Goal: Task Accomplishment & Management: Complete application form

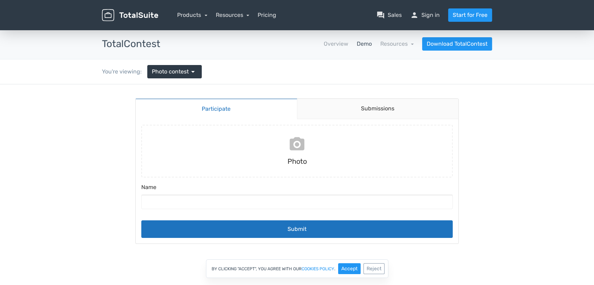
click at [300, 151] on input "file" at bounding box center [296, 151] width 317 height 53
click at [192, 70] on span "arrow_drop_down" at bounding box center [193, 71] width 8 height 8
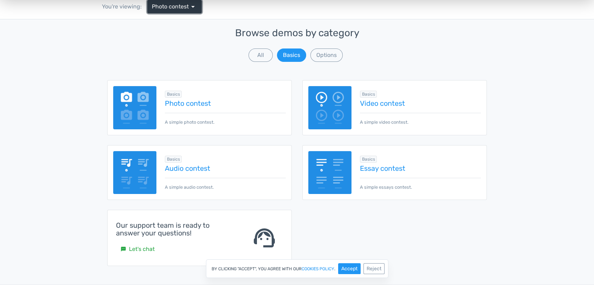
scroll to position [65, 0]
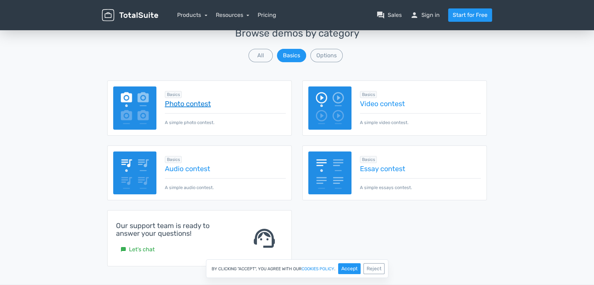
click at [192, 103] on link "Photo contest" at bounding box center [225, 104] width 121 height 8
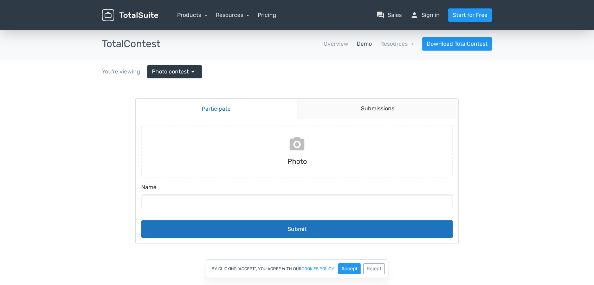
click at [292, 150] on input "file" at bounding box center [296, 151] width 317 height 53
type input "C:\fakepath\4aad0182862f81aa8a9ddc8144b6ec08.jpg"
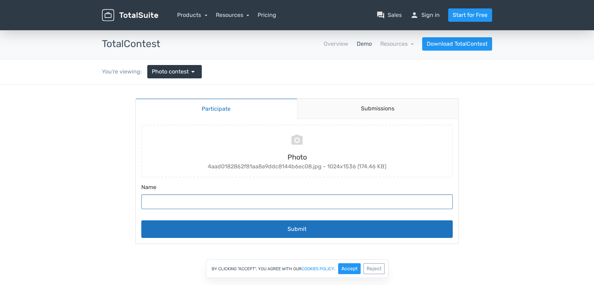
click at [269, 200] on input "Name" at bounding box center [296, 201] width 311 height 15
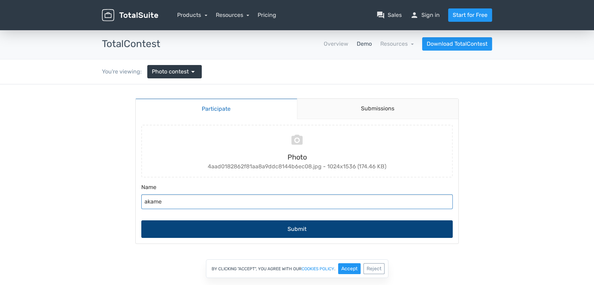
type input "akame"
click at [294, 229] on button "Submit" at bounding box center [296, 229] width 311 height 18
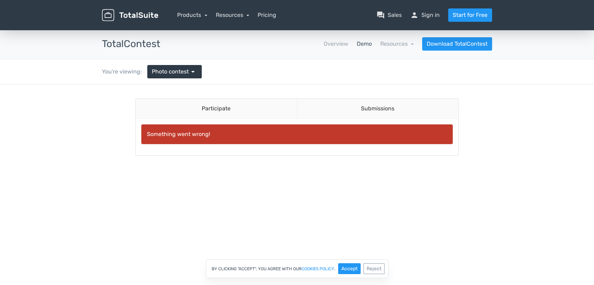
click at [364, 44] on link "Demo" at bounding box center [363, 44] width 15 height 8
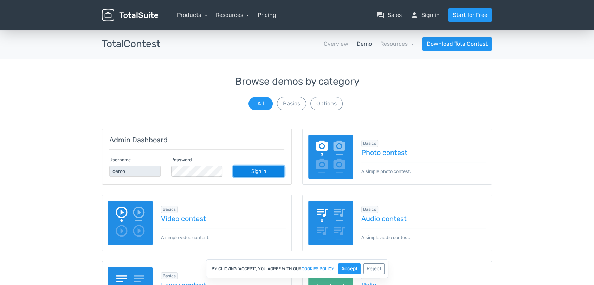
click at [261, 173] on link "Sign in" at bounding box center [258, 171] width 51 height 11
